Goal: Check status: Check status

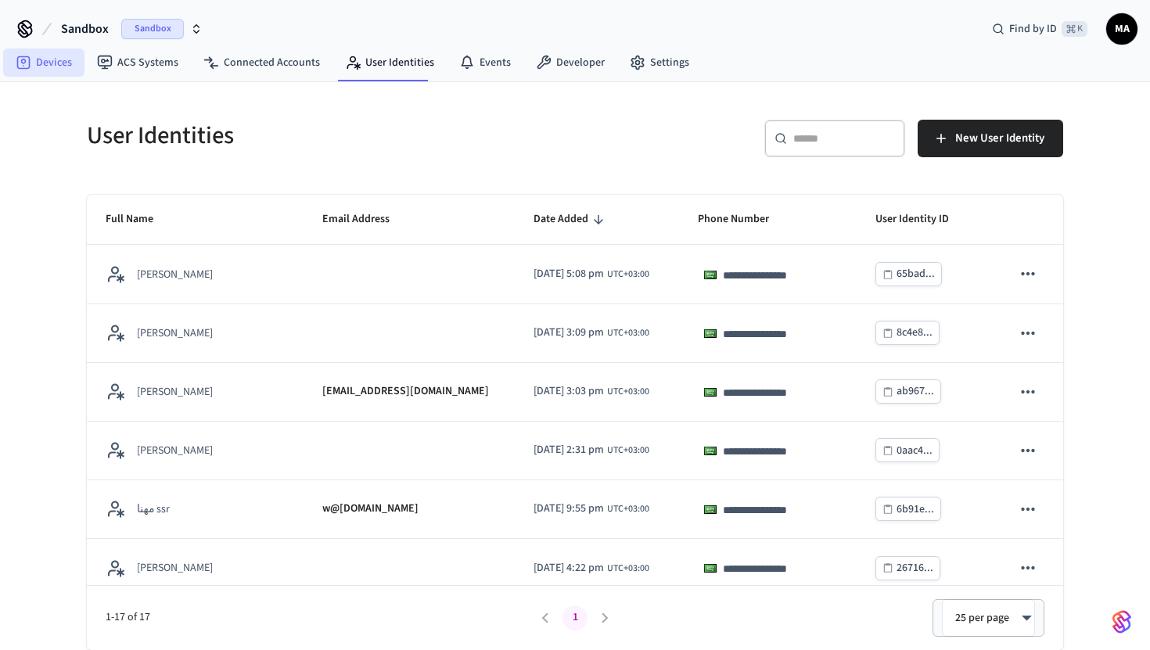
click at [52, 67] on link "Devices" at bounding box center [43, 63] width 81 height 28
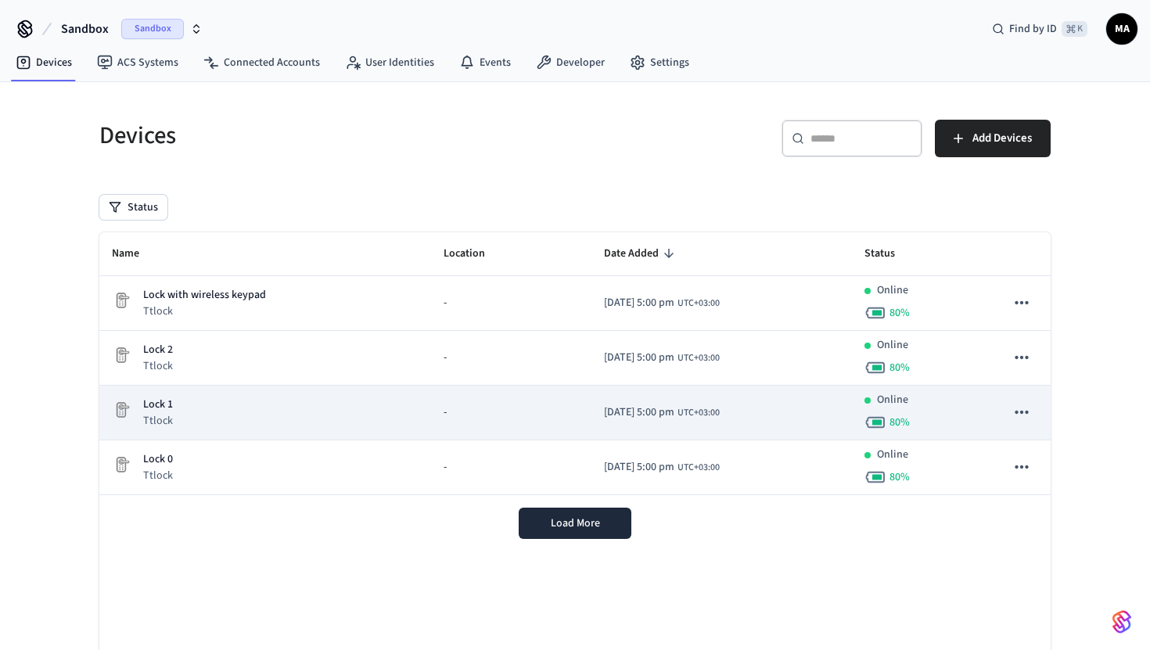
click at [515, 409] on div "-" at bounding box center [511, 412] width 135 height 16
